Goal: Transaction & Acquisition: Purchase product/service

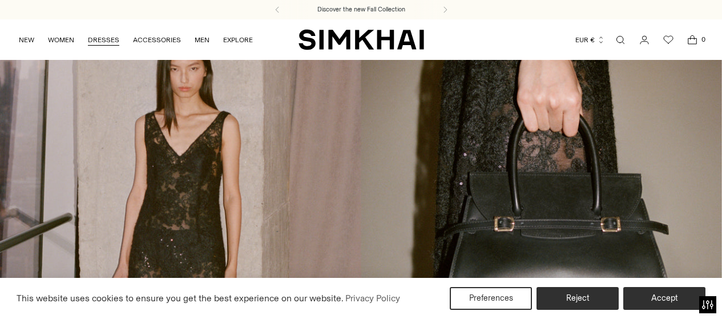
click at [94, 39] on link "DRESSES" at bounding box center [103, 39] width 31 height 25
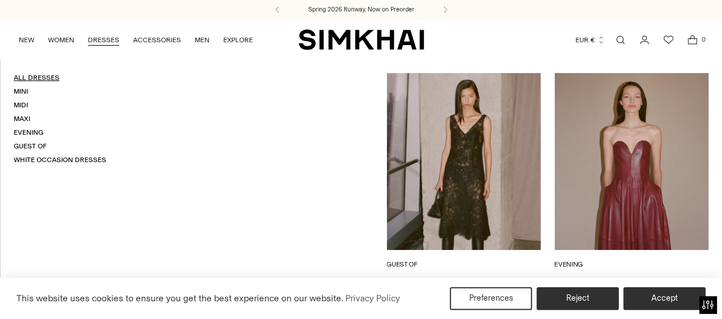
click at [49, 77] on link "All Dresses" at bounding box center [37, 78] width 46 height 8
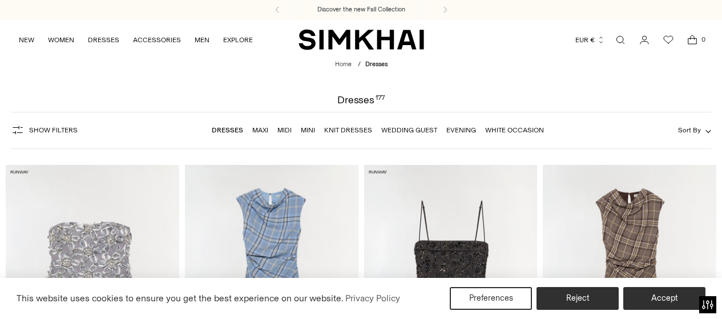
scroll to position [742, 0]
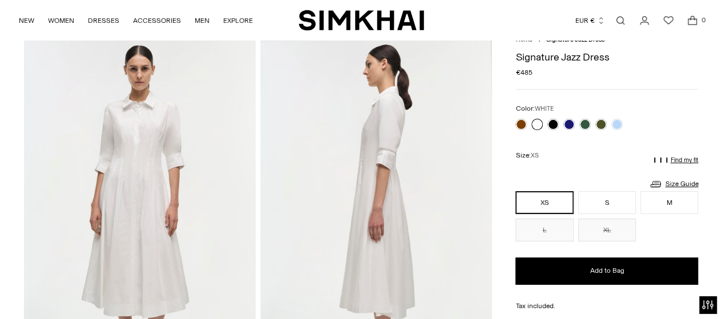
scroll to position [82, 0]
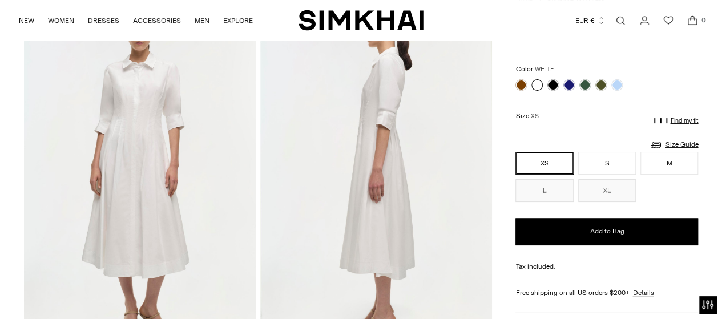
click at [145, 132] on img at bounding box center [140, 175] width 232 height 348
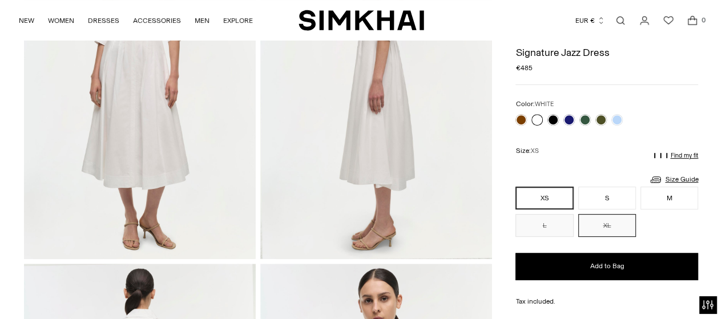
scroll to position [114, 0]
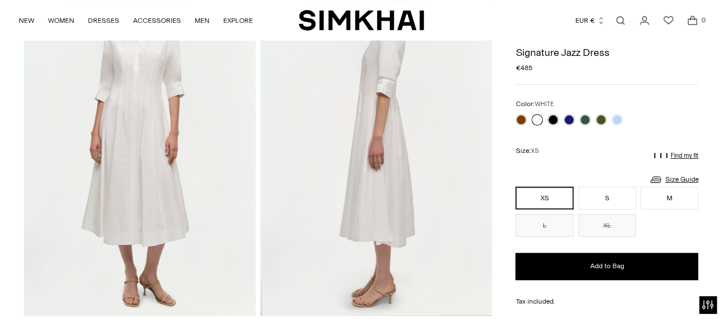
drag, startPoint x: 518, startPoint y: 68, endPoint x: 539, endPoint y: 69, distance: 20.6
click at [539, 69] on div "Regular price €485 Unit price / per" at bounding box center [607, 68] width 183 height 10
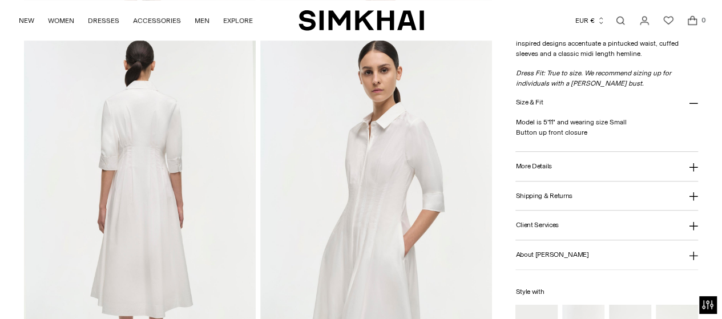
scroll to position [514, 0]
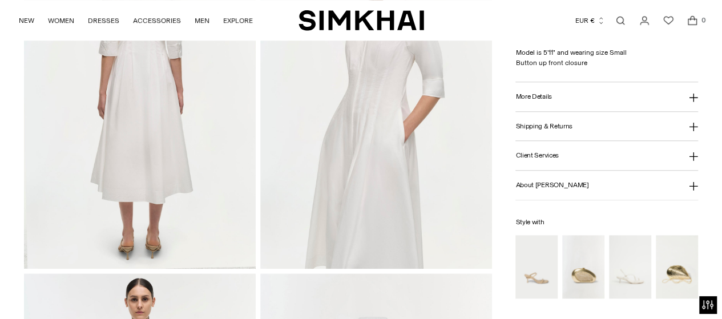
click at [541, 95] on h3 "More Details" at bounding box center [534, 96] width 36 height 7
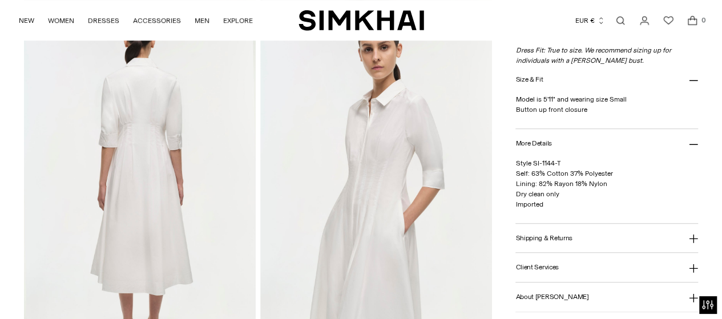
scroll to position [343, 0]
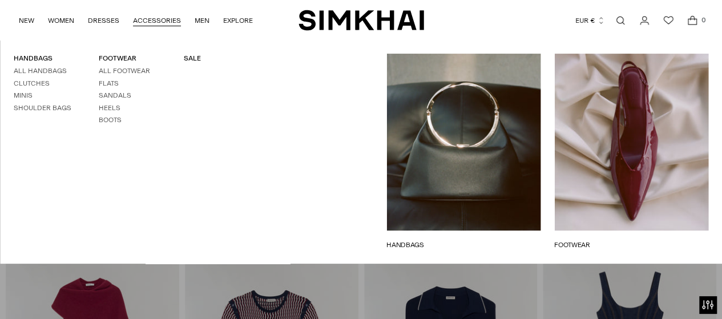
scroll to position [2100, 0]
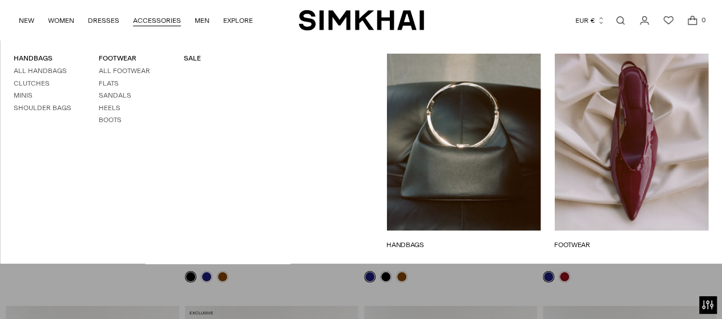
click at [512, 275] on div at bounding box center [361, 159] width 722 height 319
